Goal: Transaction & Acquisition: Subscribe to service/newsletter

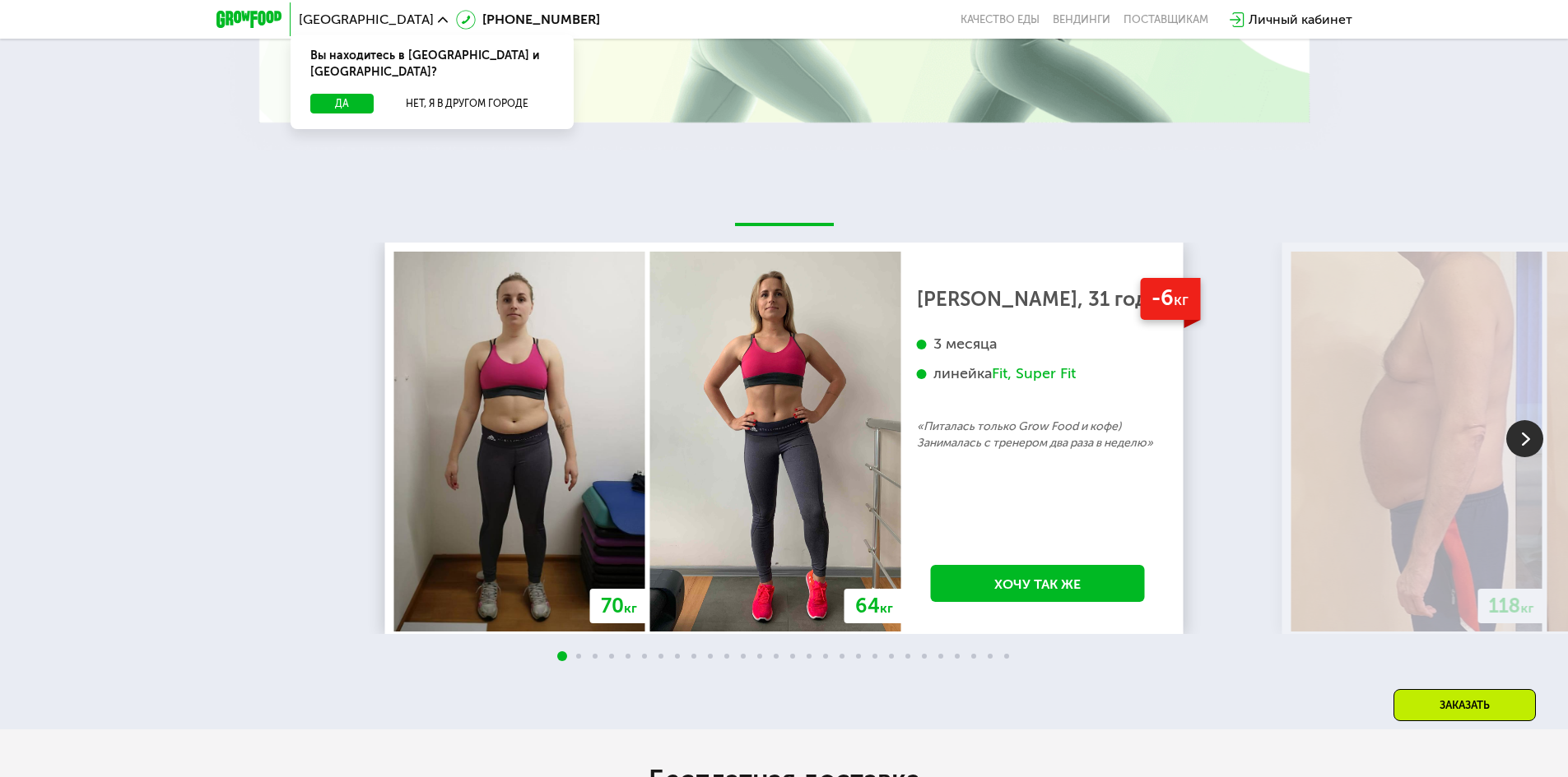
scroll to position [3373, 0]
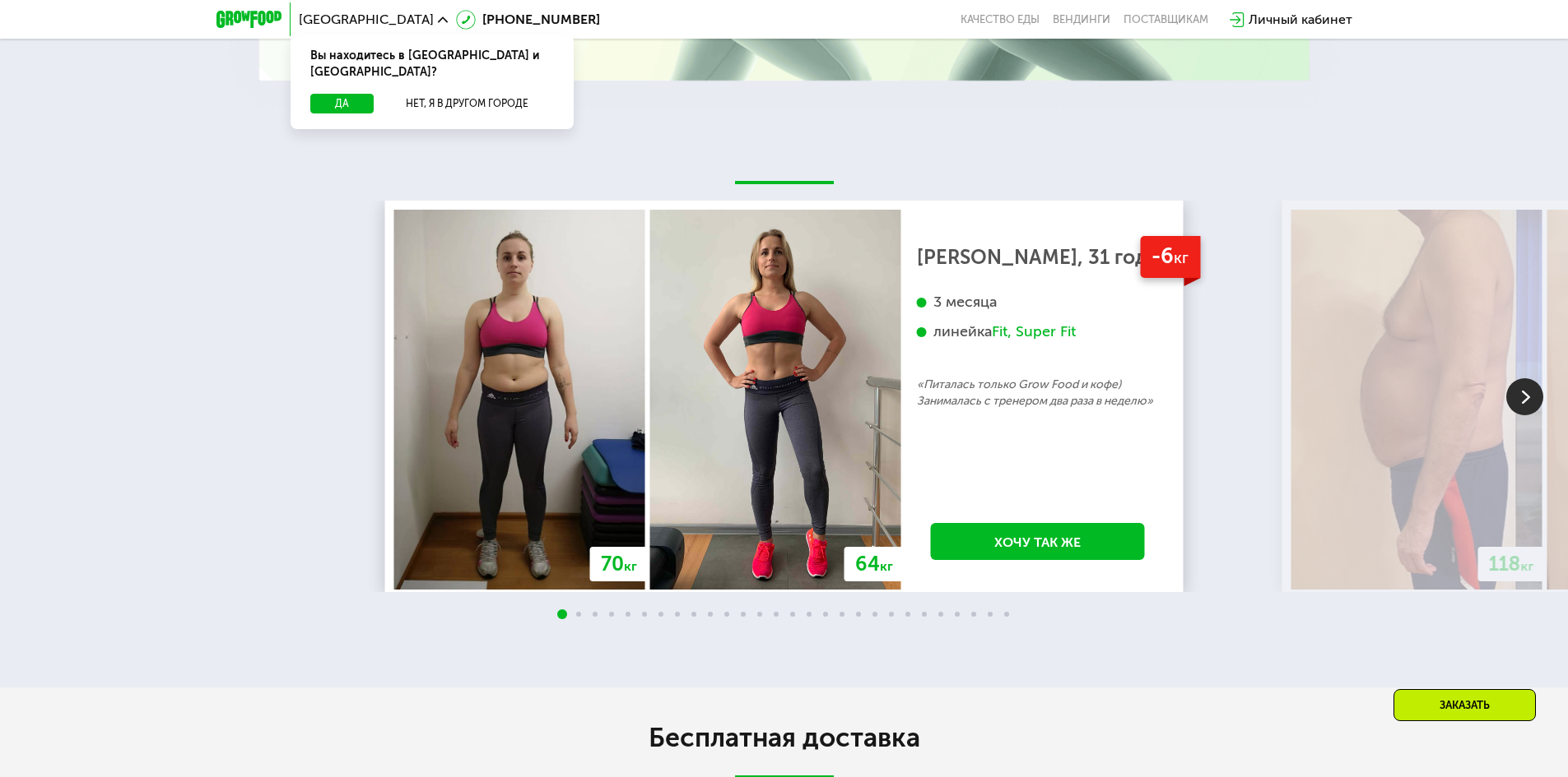
click at [1524, 416] on img at bounding box center [1524, 397] width 37 height 37
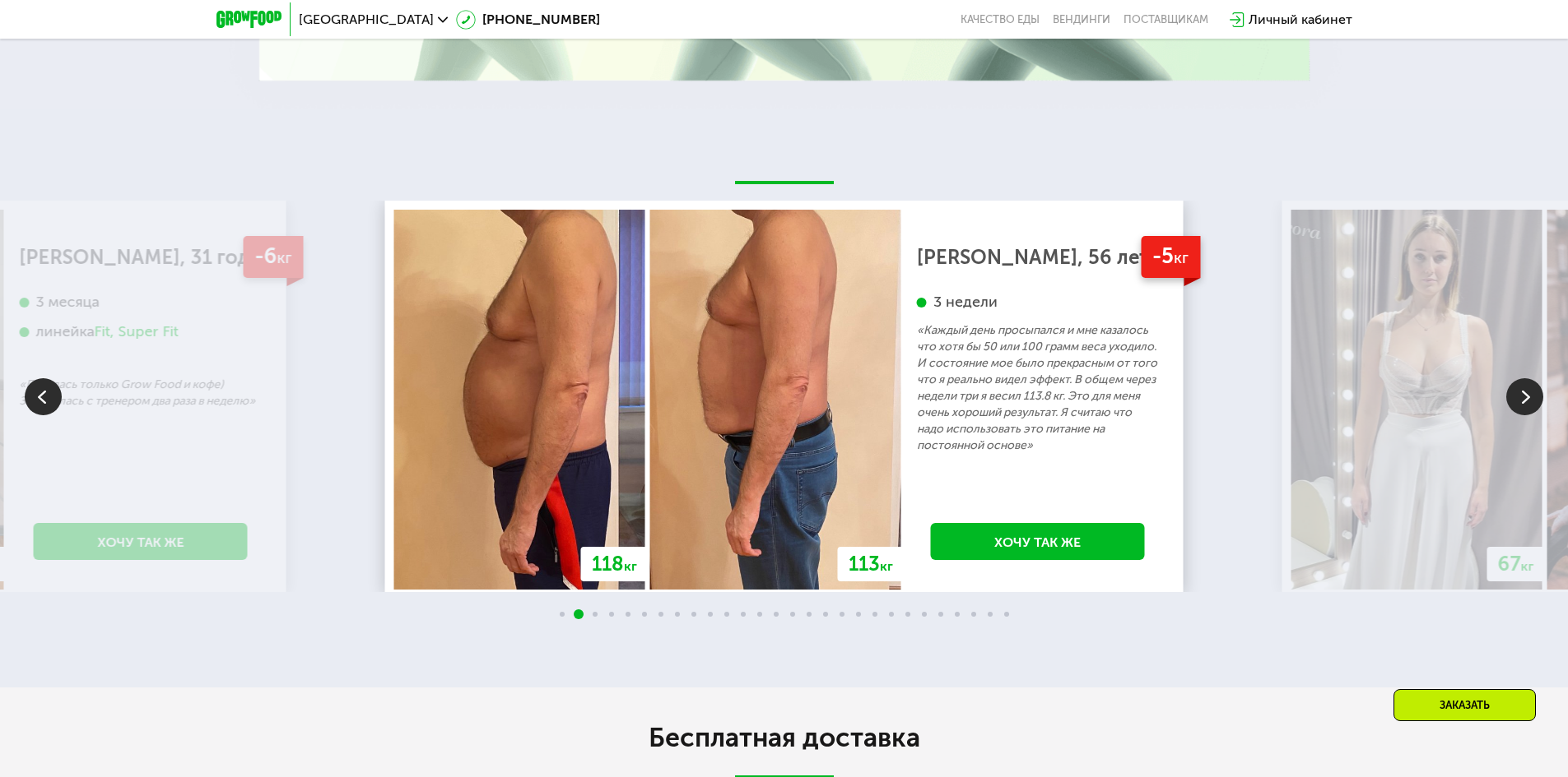
click at [1519, 416] on img at bounding box center [1524, 397] width 37 height 37
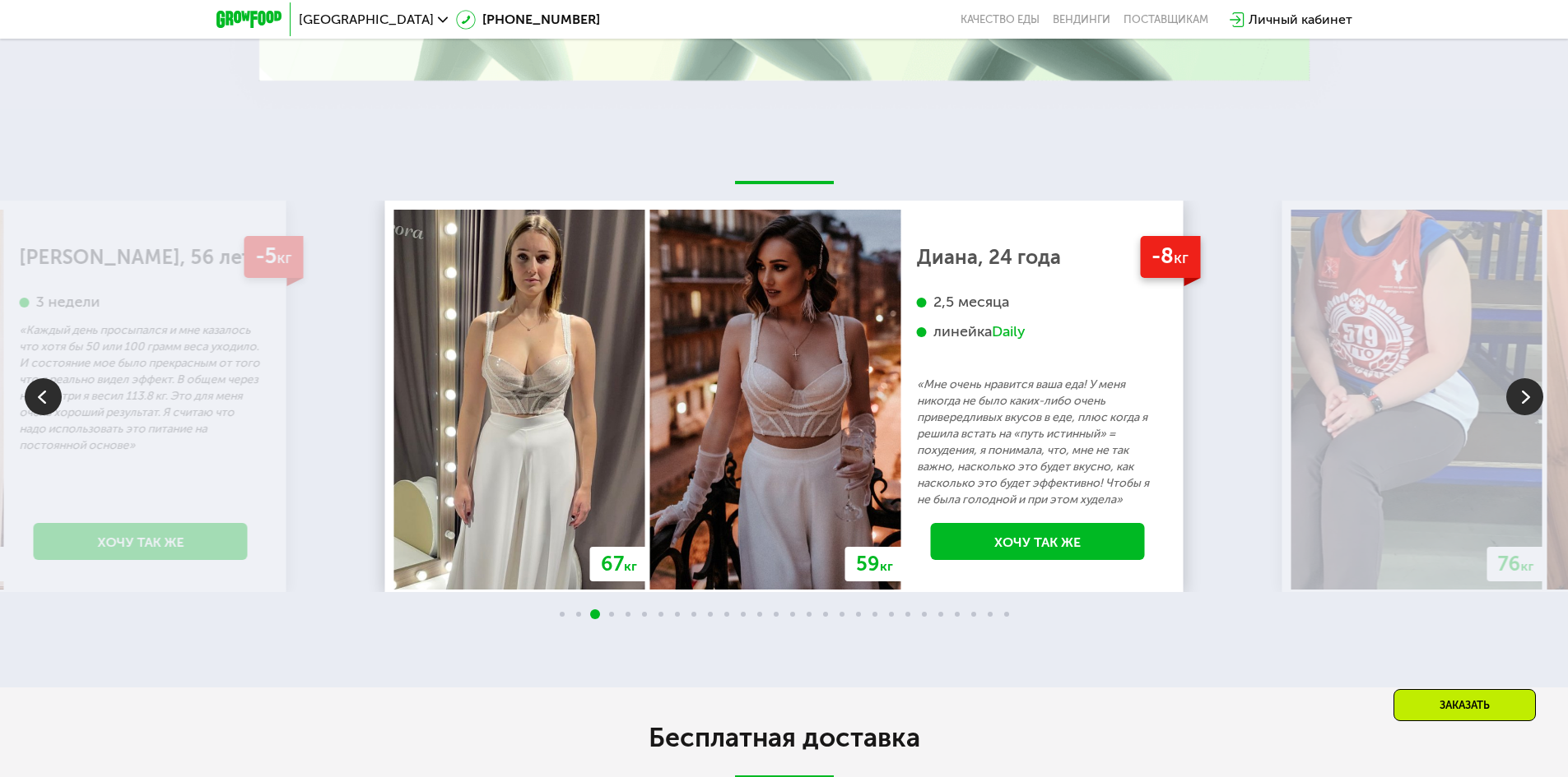
click at [1519, 416] on img at bounding box center [1524, 397] width 37 height 37
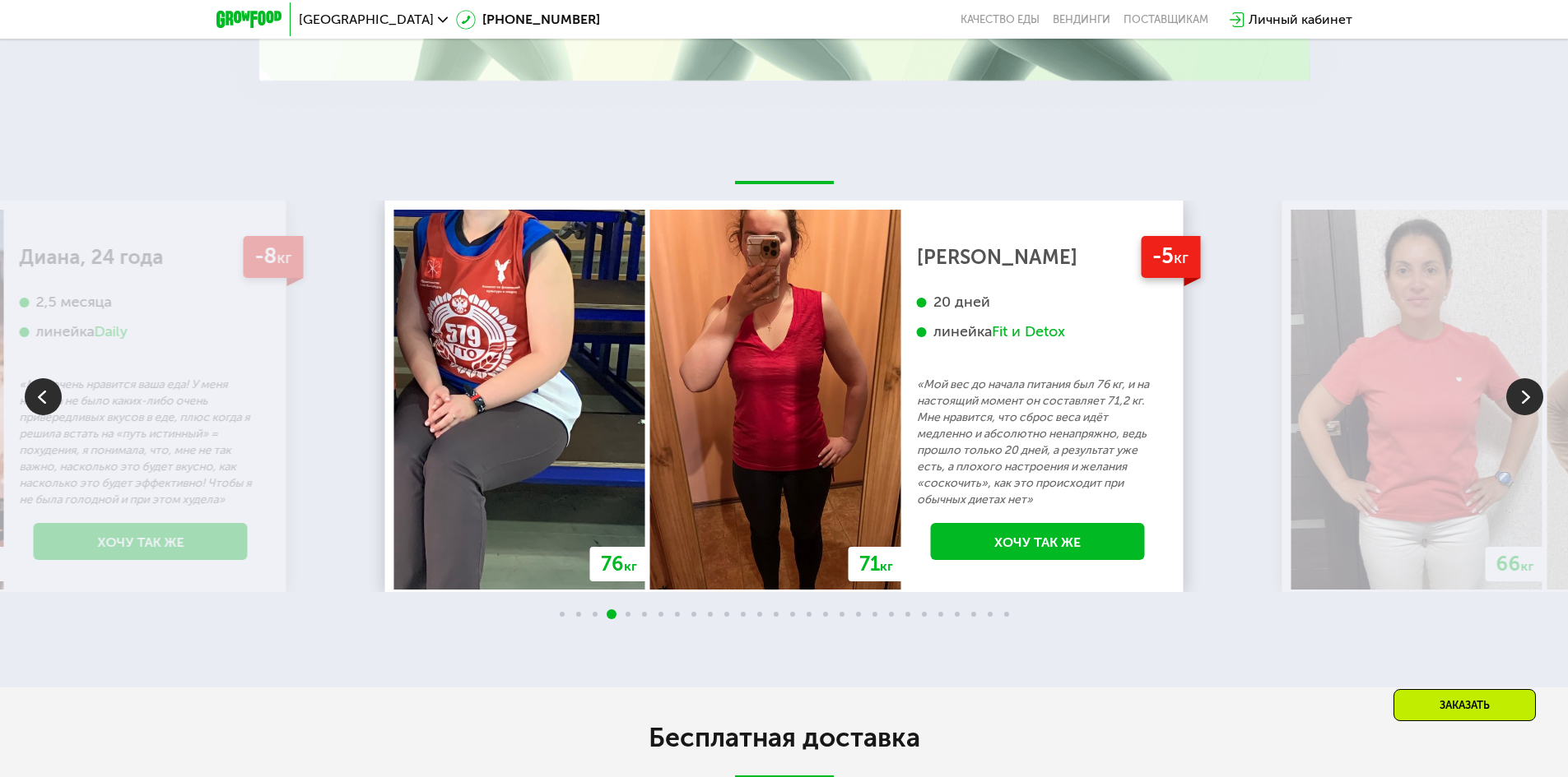
click at [1519, 416] on img at bounding box center [1524, 397] width 37 height 37
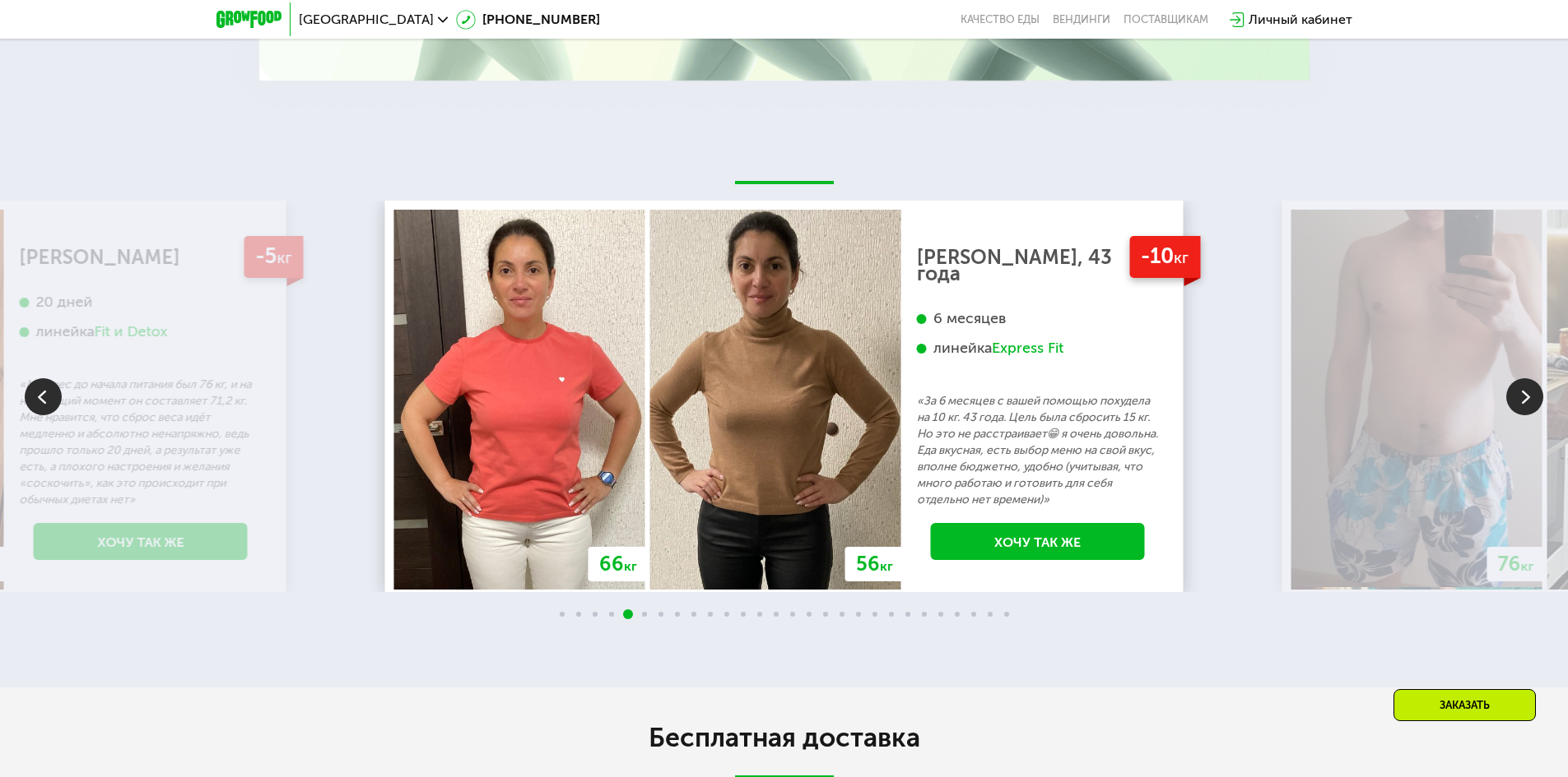
click at [1521, 416] on img at bounding box center [1524, 397] width 37 height 37
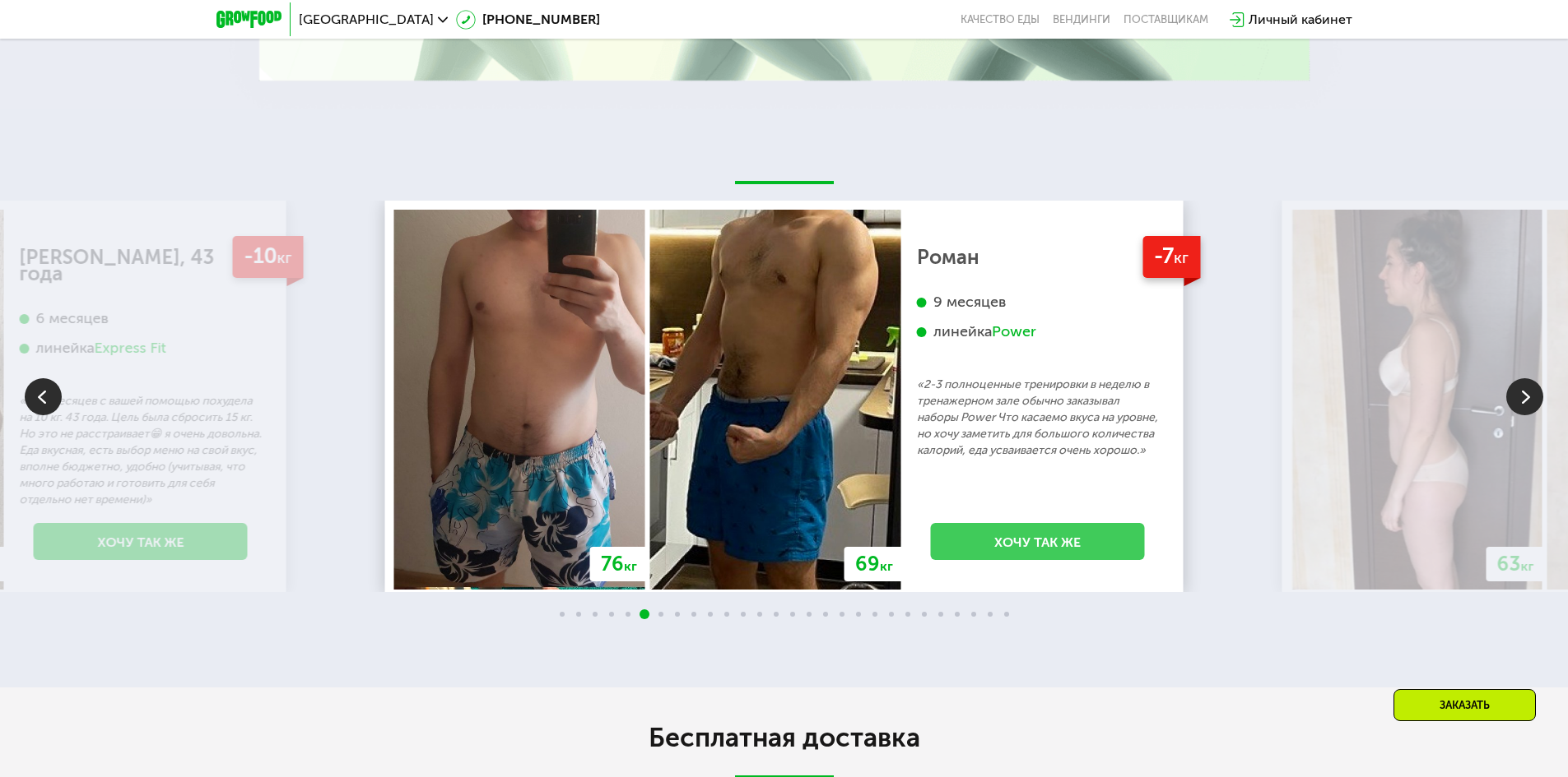
click at [1091, 561] on link "Хочу так же" at bounding box center [1037, 541] width 214 height 37
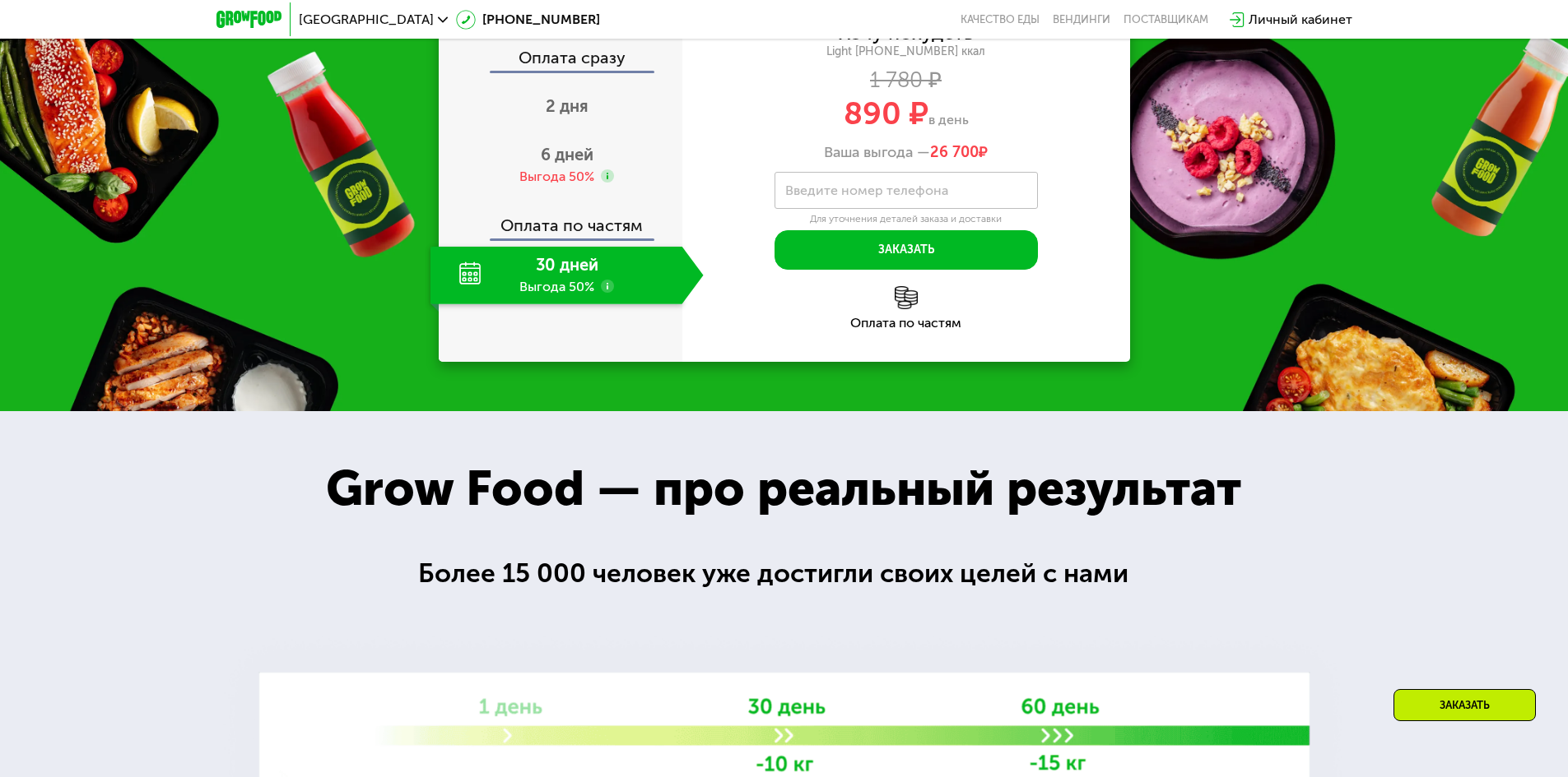
scroll to position [2256, 0]
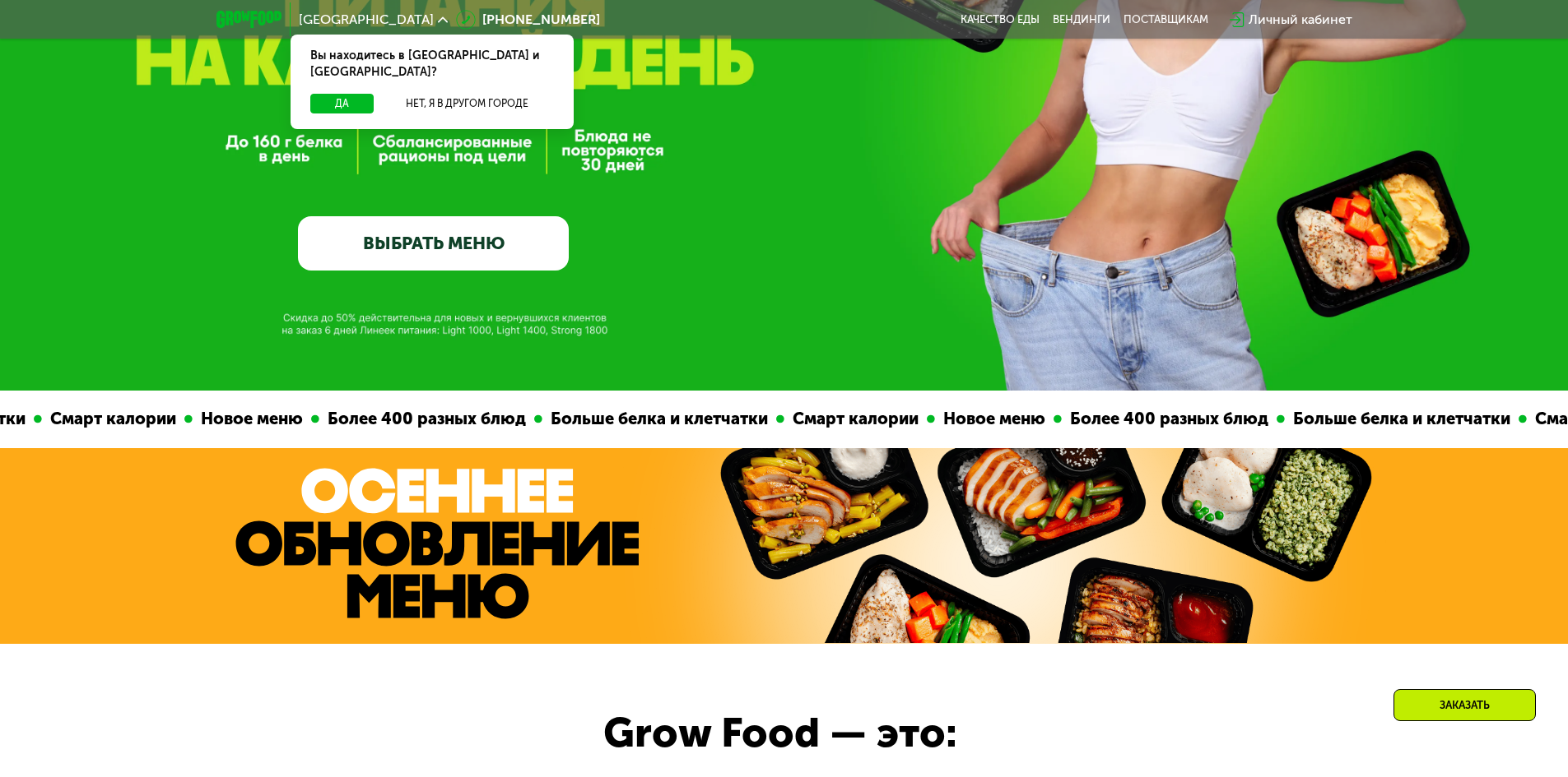
scroll to position [576, 0]
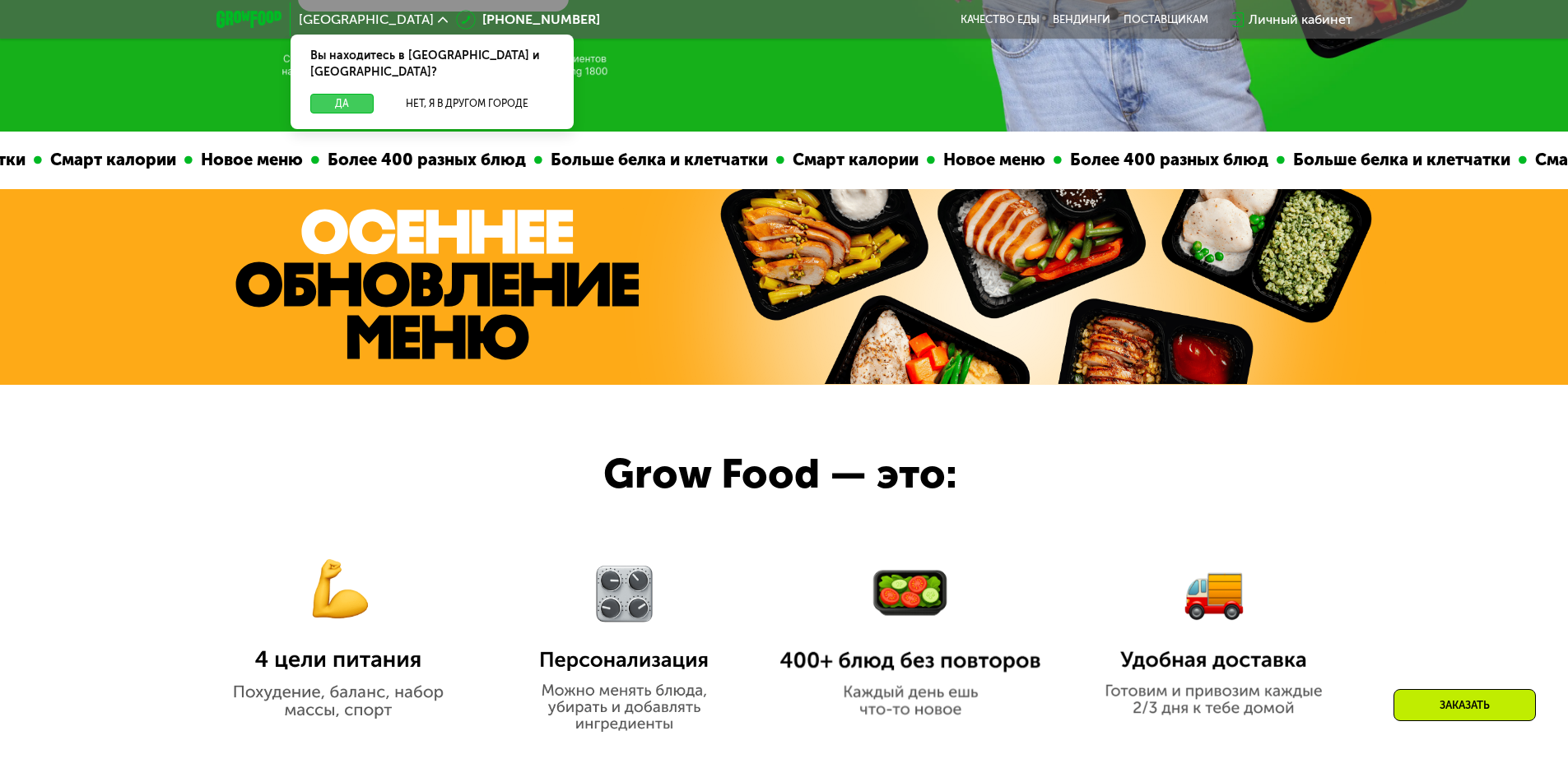
click at [355, 94] on button "Да" at bounding box center [342, 103] width 64 height 20
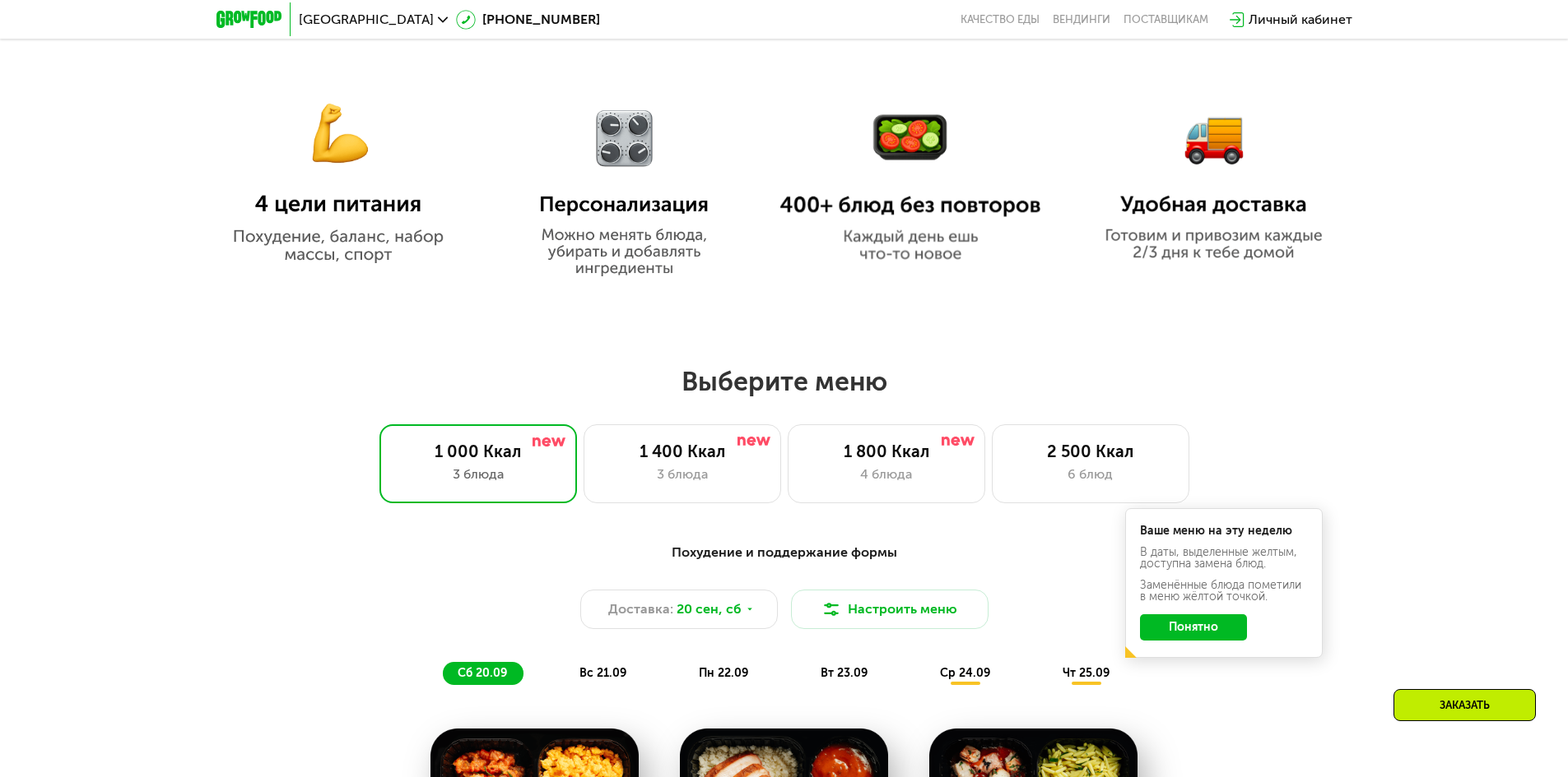
scroll to position [1152, 0]
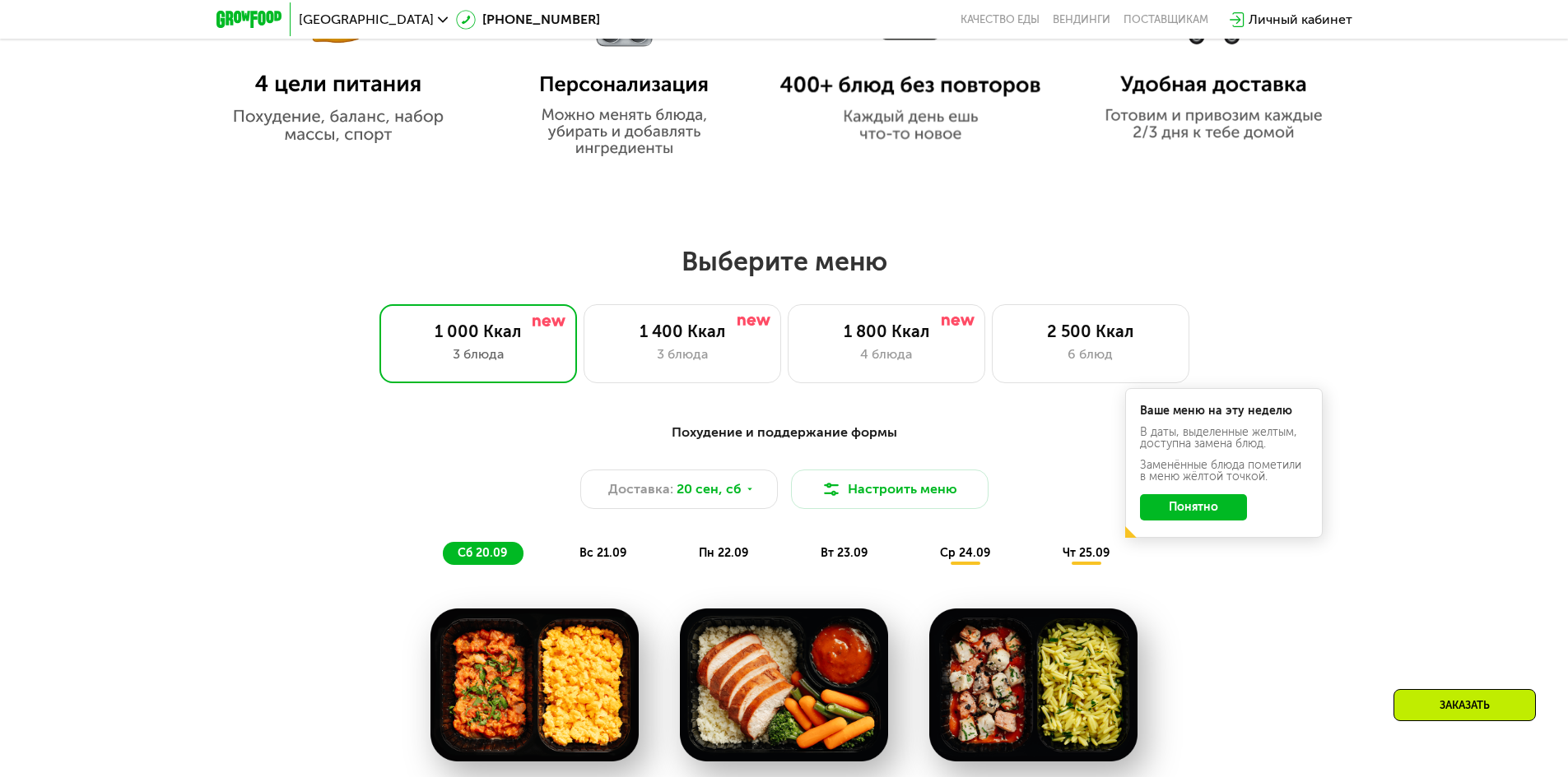
click at [1175, 512] on button "Понятно" at bounding box center [1193, 508] width 107 height 27
